Goal: Task Accomplishment & Management: Manage account settings

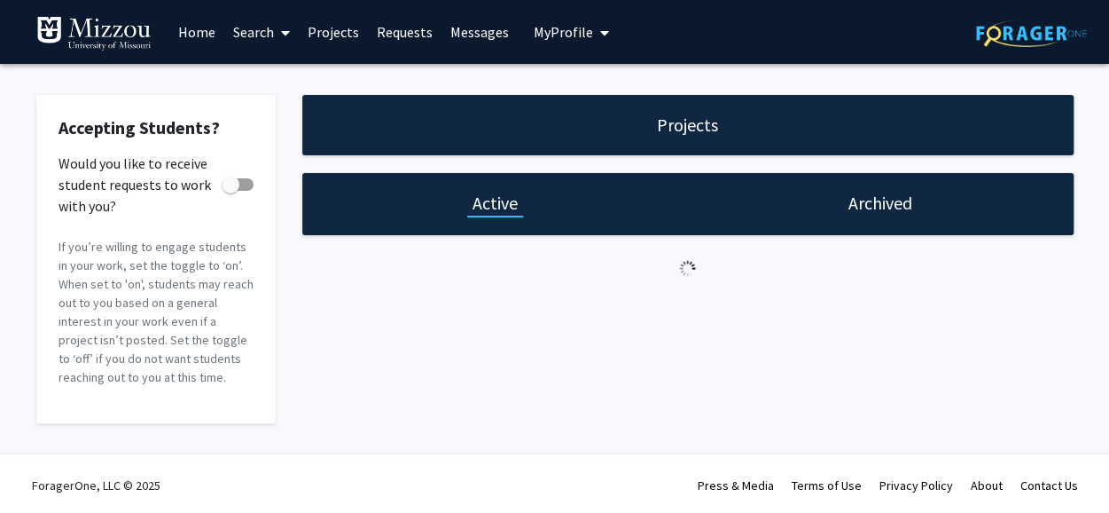
checkbox input "true"
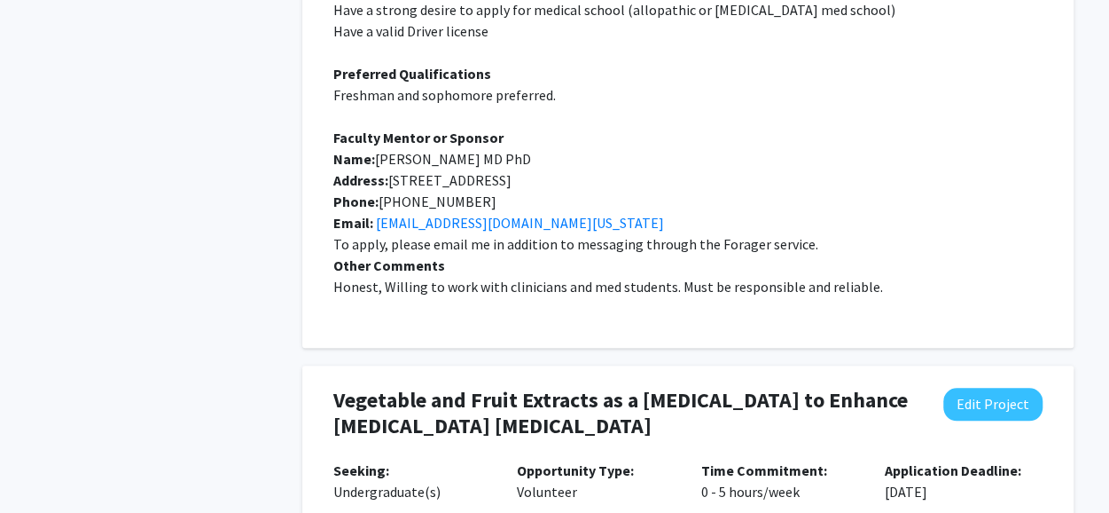
scroll to position [887, 0]
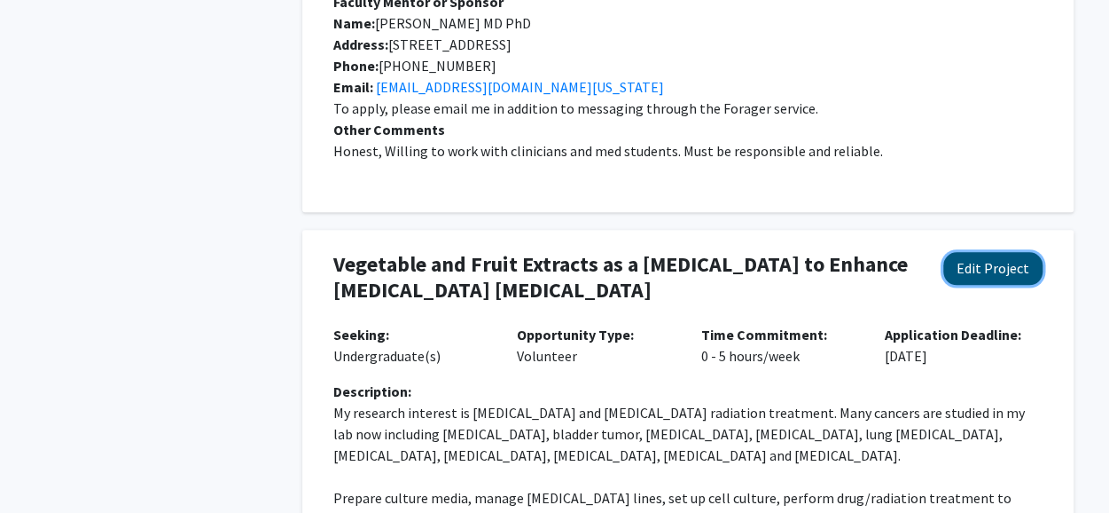
click at [1015, 252] on button "Edit Project" at bounding box center [993, 268] width 99 height 33
select select "0 - 5"
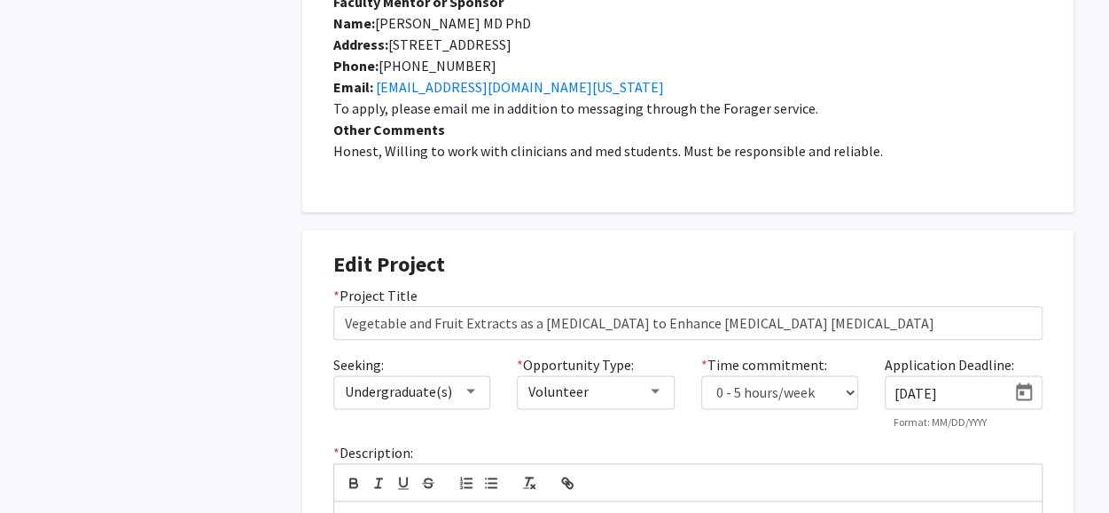
click at [901, 385] on input "[DATE]" at bounding box center [951, 393] width 112 height 16
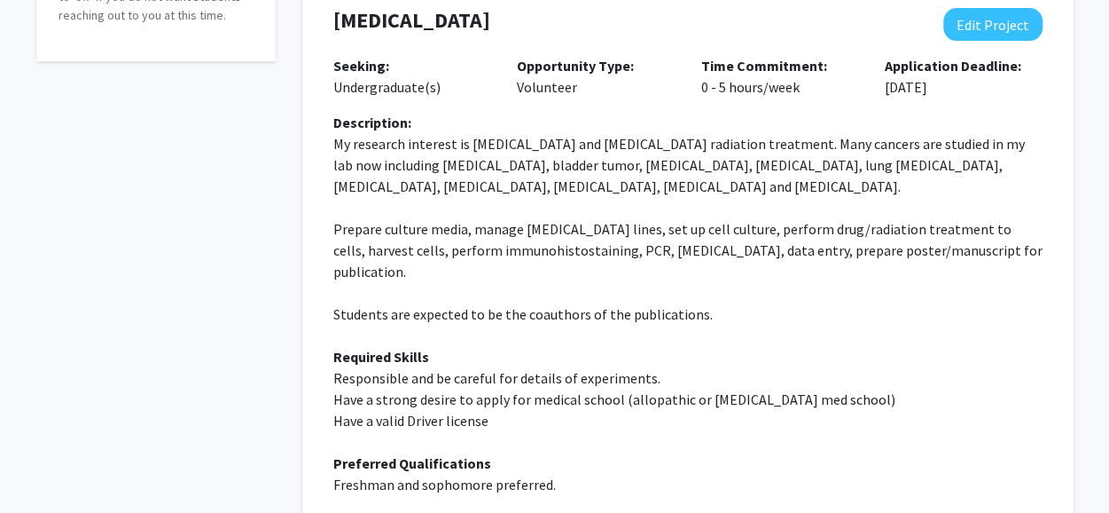
scroll to position [355, 0]
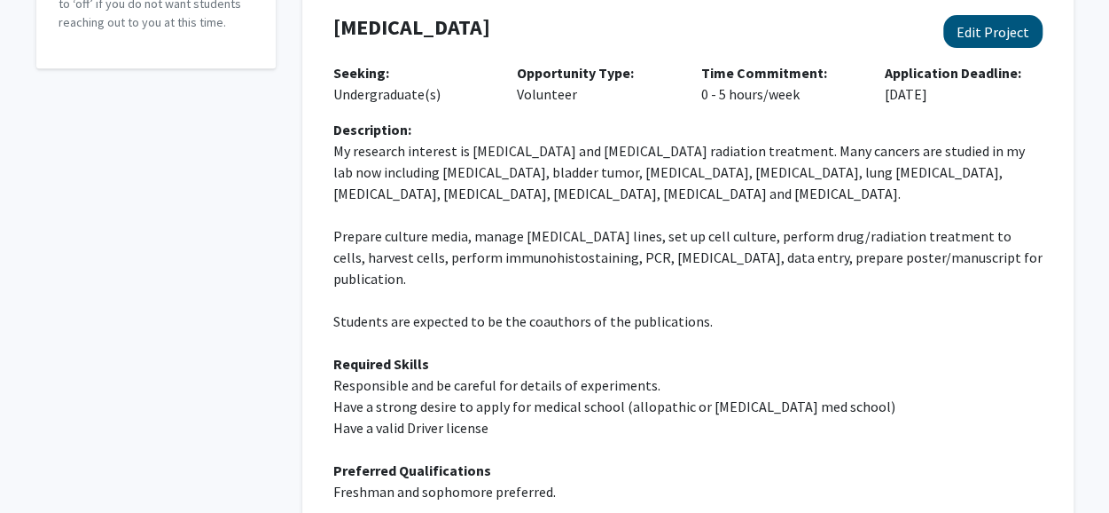
type input "[DATE]"
click at [990, 33] on button "Edit Project" at bounding box center [993, 31] width 99 height 33
select select "0 - 5"
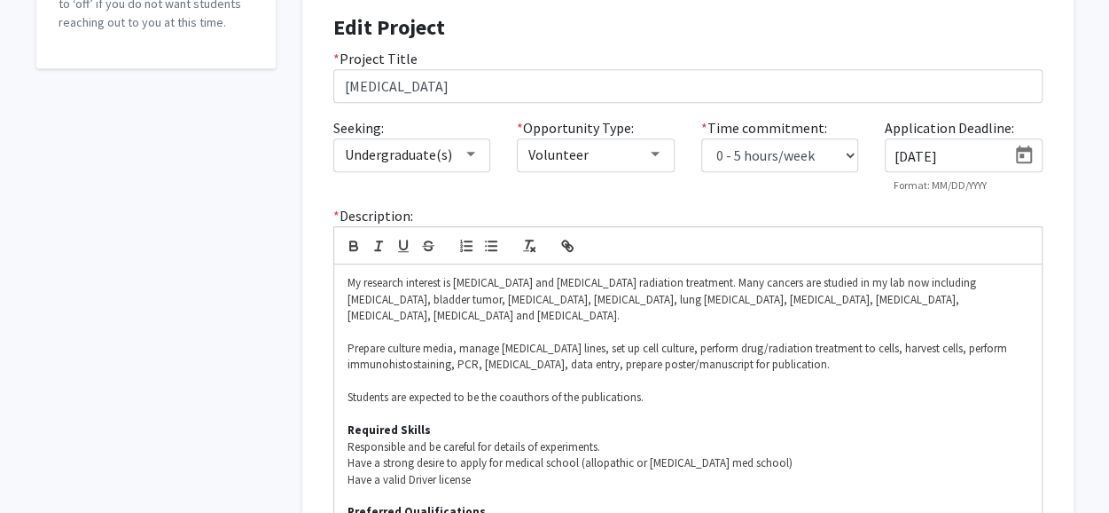
click at [903, 155] on input "[DATE]" at bounding box center [951, 156] width 112 height 16
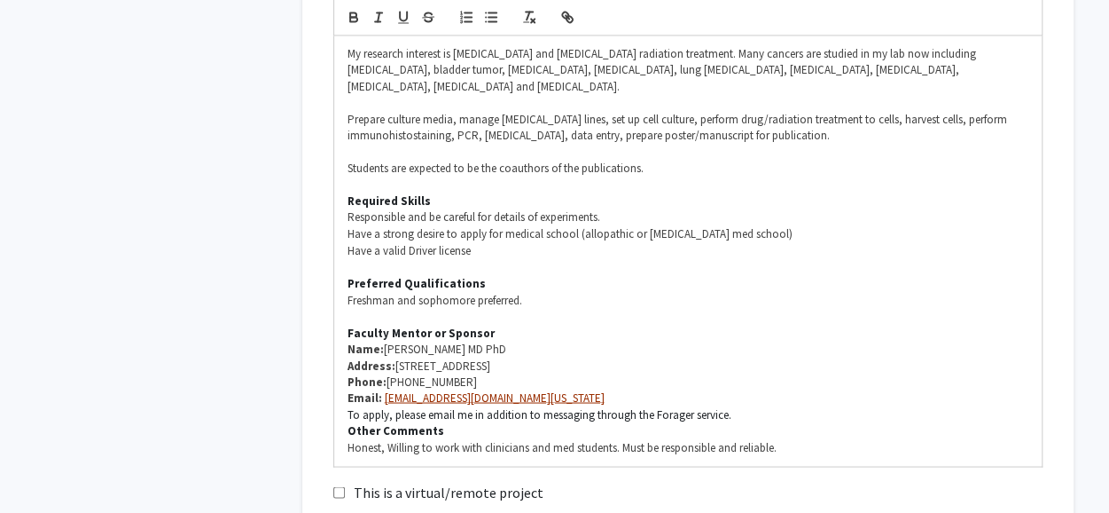
scroll to position [1508, 0]
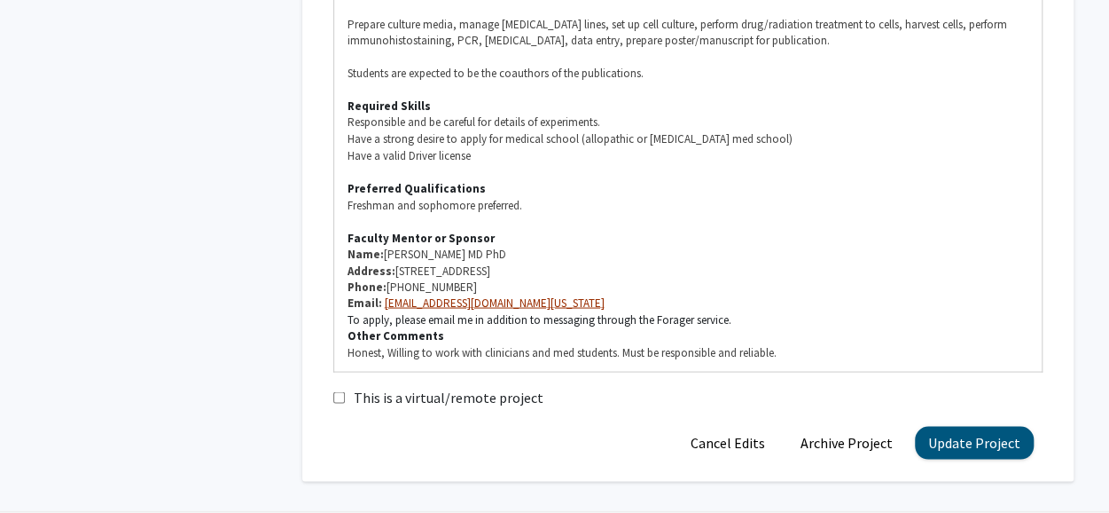
type input "[DATE]"
click at [1004, 426] on button "Update Project" at bounding box center [974, 442] width 119 height 33
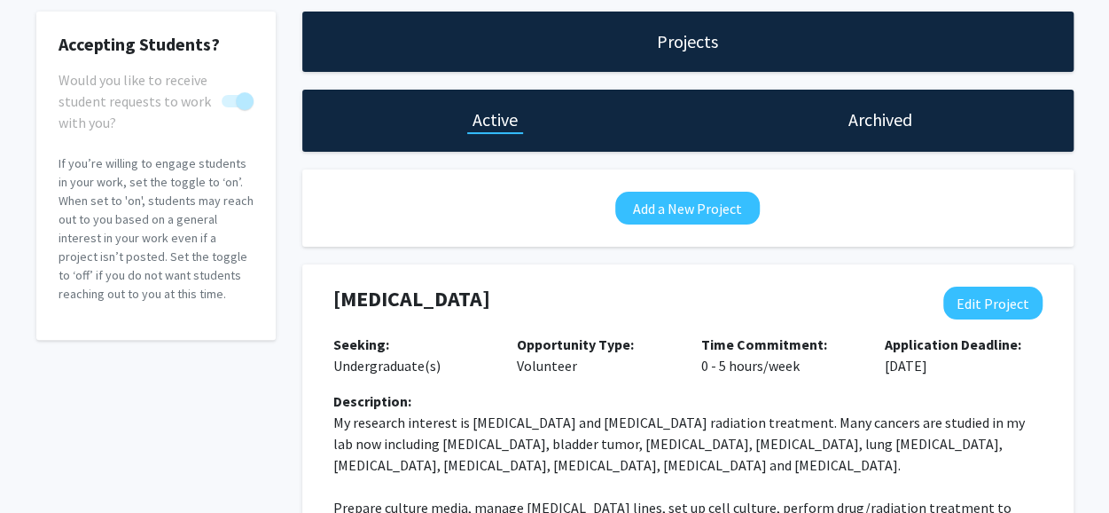
scroll to position [0, 0]
